Goal: Ask a question

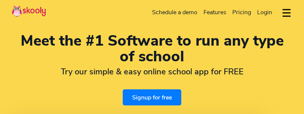
select select "en"
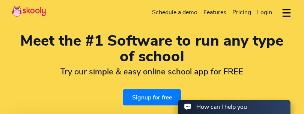
select select "44"
select select "[GEOGRAPHIC_DATA]"
select select "Europe/[GEOGRAPHIC_DATA]"
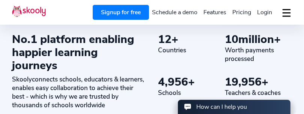
scroll to position [300, 0]
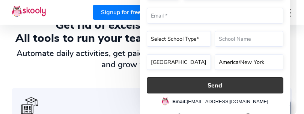
scroll to position [338, 0]
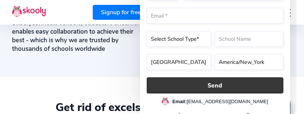
click at [206, 88] on button "Send" at bounding box center [214, 86] width 137 height 16
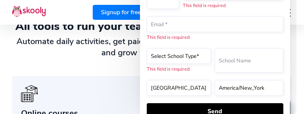
scroll to position [470, 0]
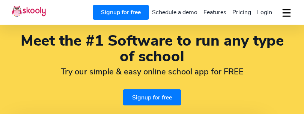
select select "en"
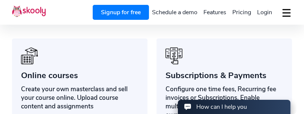
select select "44"
select select "[GEOGRAPHIC_DATA]"
select select "Europe/[GEOGRAPHIC_DATA]"
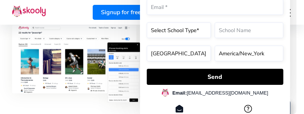
scroll to position [846, 0]
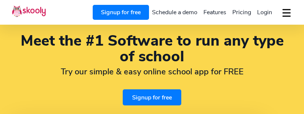
select select "en"
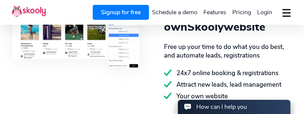
scroll to position [949, 0]
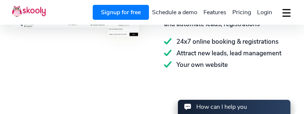
select select "44"
select select "[GEOGRAPHIC_DATA]"
select select "Europe/[GEOGRAPHIC_DATA]"
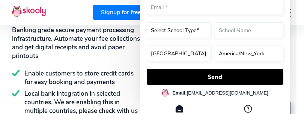
scroll to position [1137, 0]
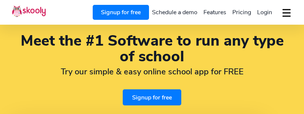
select select "en"
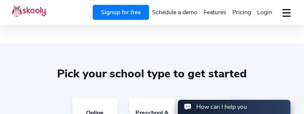
select select "44"
select select "[GEOGRAPHIC_DATA]"
select select "Europe/[GEOGRAPHIC_DATA]"
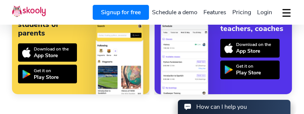
scroll to position [1727, 0]
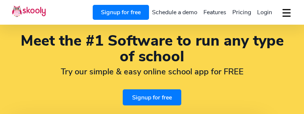
select select "en"
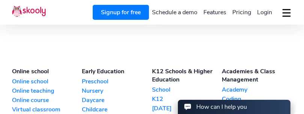
scroll to position [1765, 0]
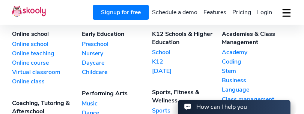
select select "44"
select select "[GEOGRAPHIC_DATA]"
select select "Europe/[GEOGRAPHIC_DATA]"
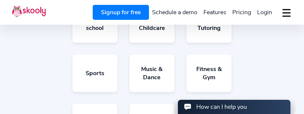
scroll to position [1277, 0]
